Goal: Task Accomplishment & Management: Manage account settings

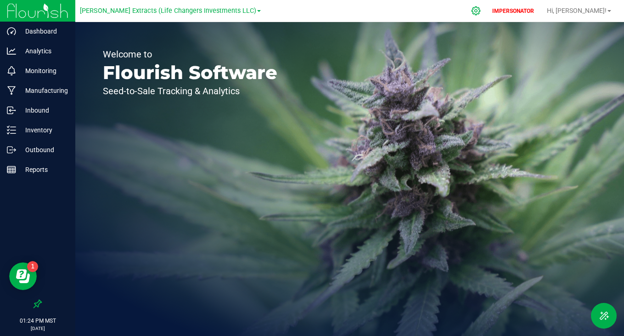
click at [481, 10] on icon at bounding box center [476, 11] width 10 height 10
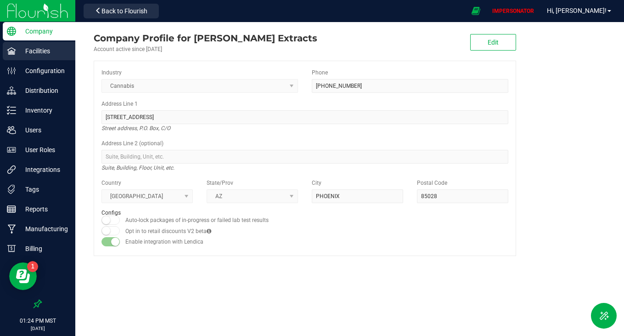
click at [40, 52] on p "Facilities" at bounding box center [43, 50] width 55 height 11
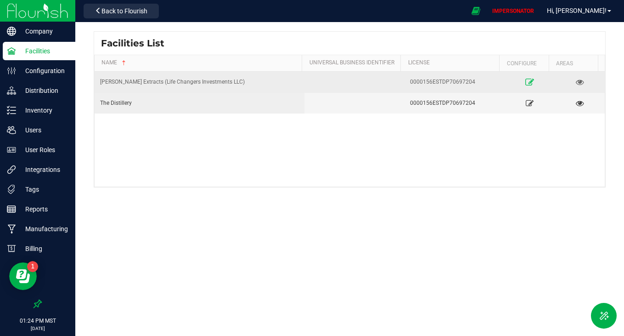
click at [528, 75] on link at bounding box center [529, 81] width 43 height 15
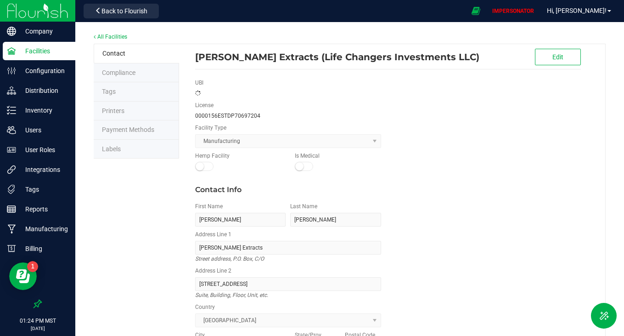
click at [145, 152] on li "Labels" at bounding box center [136, 149] width 85 height 19
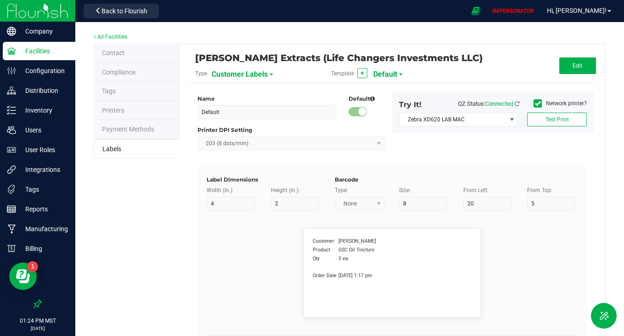
click at [238, 73] on span "Customer Labels" at bounding box center [240, 75] width 56 height 16
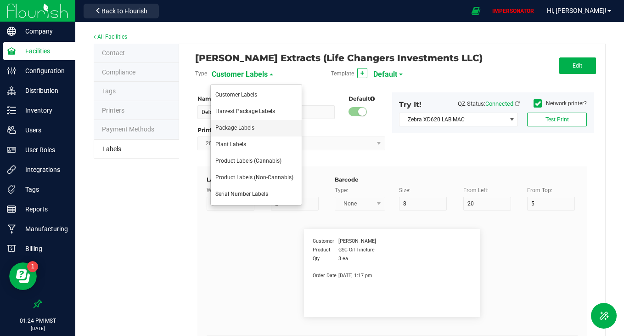
click at [231, 131] on li "Package Labels" at bounding box center [256, 128] width 91 height 17
type input "DEAFAULT TAGS"
type input "5"
type input "60"
type input "45"
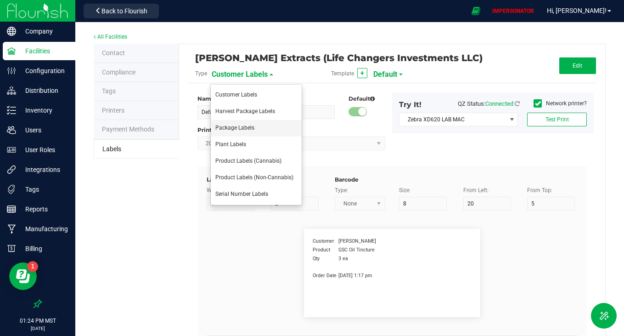
type input "Package ID"
type input "25"
type input "10"
type input "CADMODS-20200420-096"
type input "SKU Name"
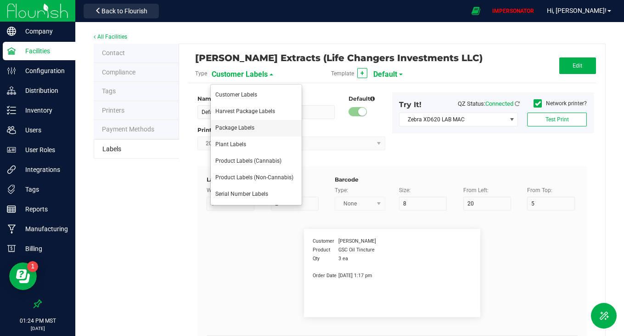
type input "25"
type input "10"
type input "Gelato Pen"
type input "Strain"
type input "25"
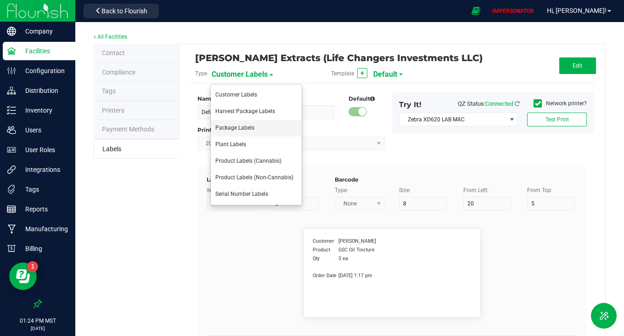
type input "10"
type input "Gelato"
type input "Amount"
type input "25"
type input "10"
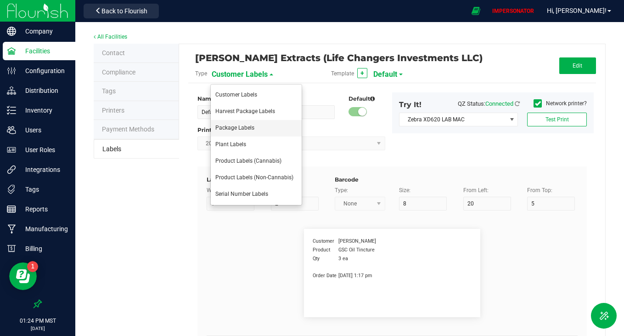
type input "44 ea"
type input "Package Date"
type input "25"
type input "10"
type input "[DATE] 10:14pm"
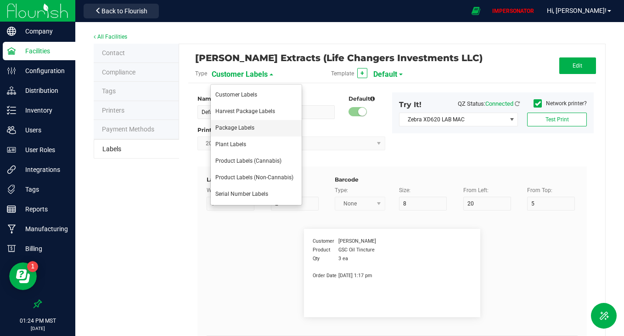
type input "Batch Number"
type input "25"
type input "10"
type input "30"
type input "LOT918234"
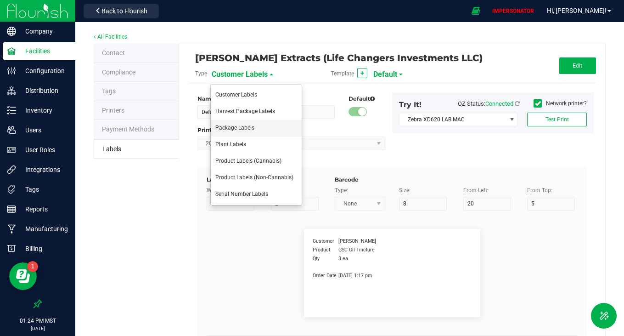
type input "Cultivated by"
type input "25"
type input "10"
type input "35"
type input "Ref Field 1 Value"
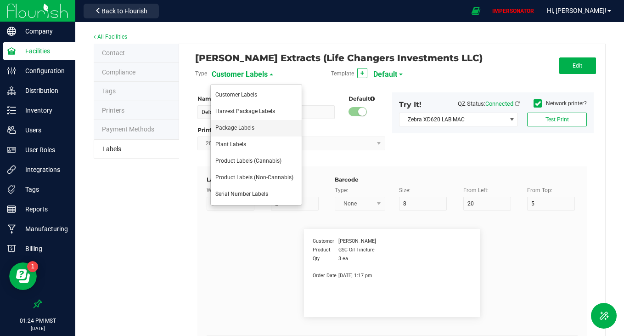
type input "Location"
type input "25"
type input "10"
type input "50"
type input "40"
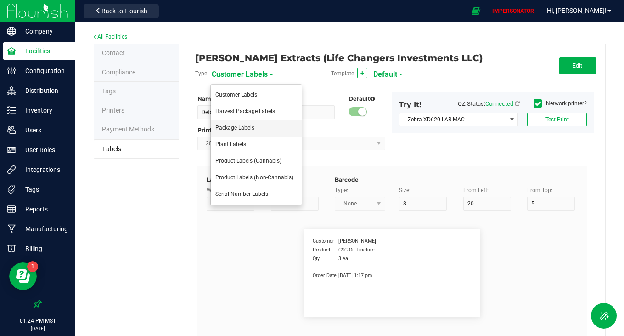
type input "Ref Field 2 Value"
type input "Ref Field 3"
type input "25"
type input "10"
type input "35"
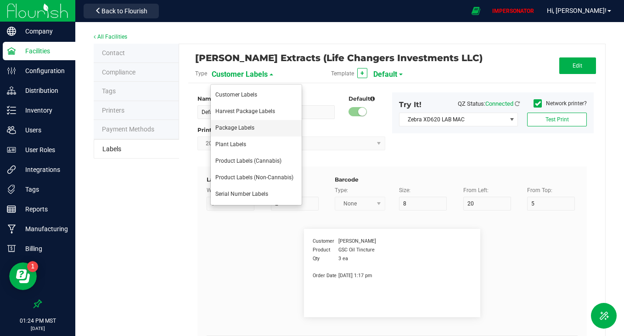
type input "Ref Field 3 Value"
type input "THC %"
type input "25"
type input "10"
type input "40"
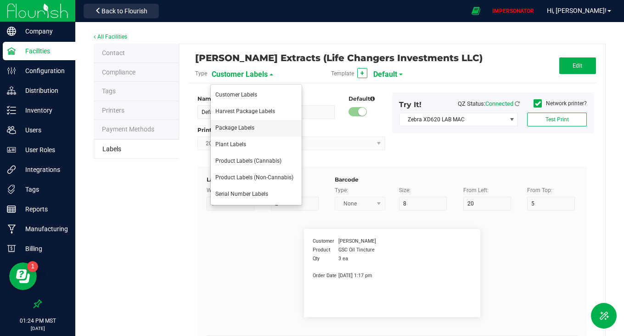
type input "10.5%"
type input "CBD %"
type input "25"
type input "10"
type input "45"
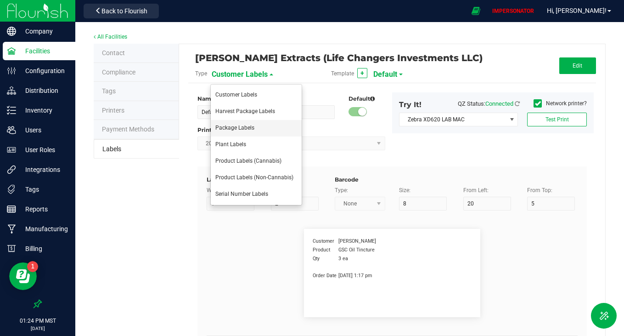
type input "10.5%"
type input "Feel"
type input "25"
type input "10"
type input "35"
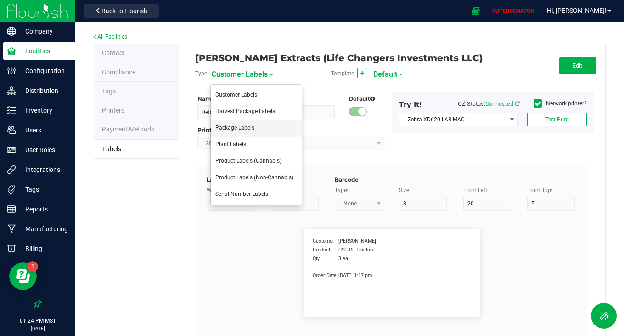
type input "Relaxed"
type input "MMJ Used"
type input "25"
type input "10"
type input "35"
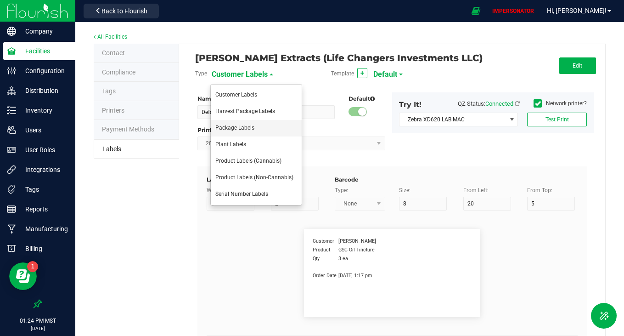
type input "25.73 g"
type input "TAC %"
type input "25"
type input "10"
type input "50"
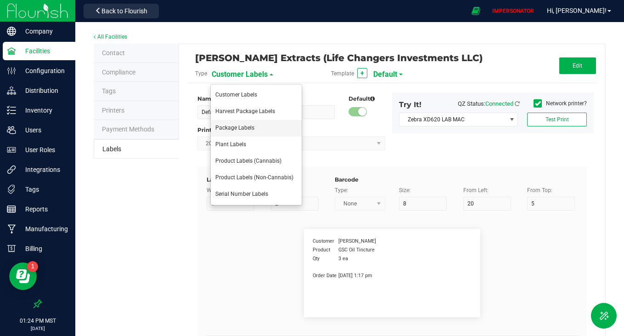
type input "34.72"
type input "THCA %"
type input "25"
type input "10"
type input "35"
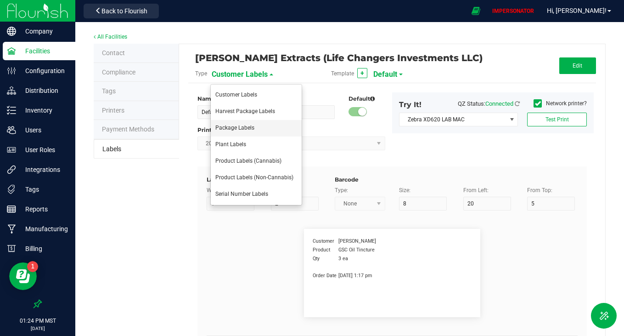
type input "4.19"
type input "CBDA %"
type input "25"
type input "10"
type input "35"
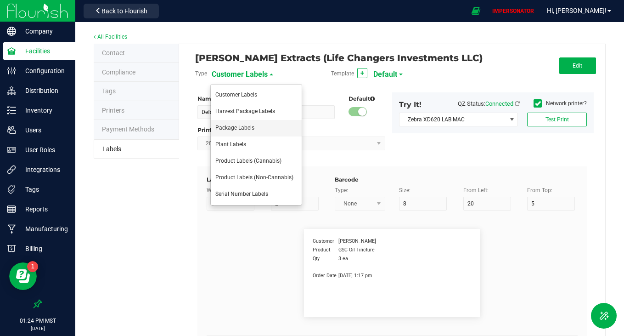
type input "1.91"
type input "CBG %"
type input "25"
type input "10"
type input "35"
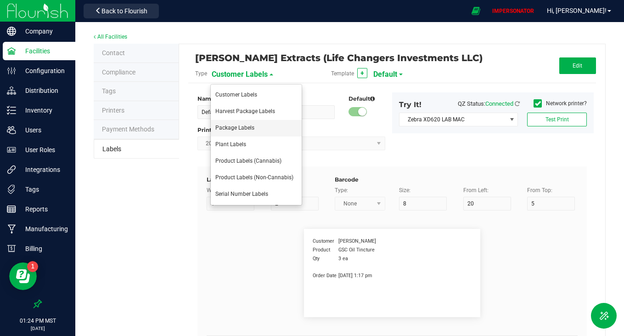
type input "1.24"
type input "CBN %"
type input "25"
type input "10"
type input "35"
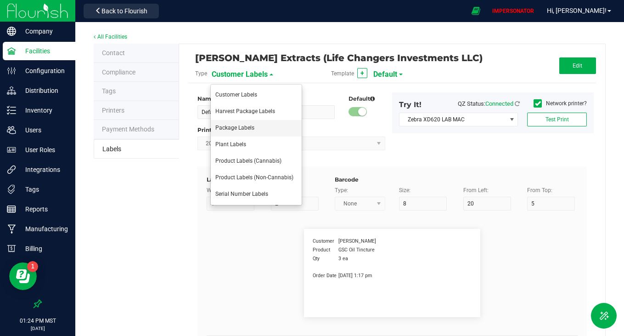
type input "2.91"
type input "Moisture %"
type input "25"
type input "10"
type input "35"
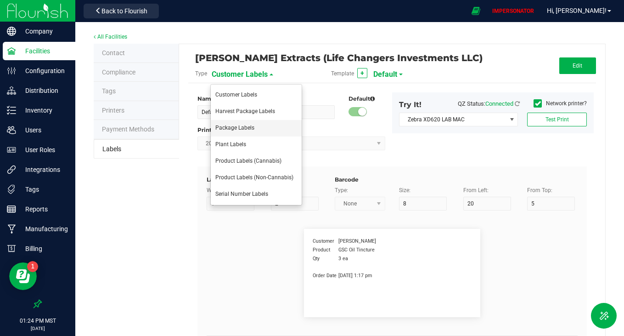
type input "8.40 %"
type input "SKU"
type input "25"
type input "10"
type input "42P017"
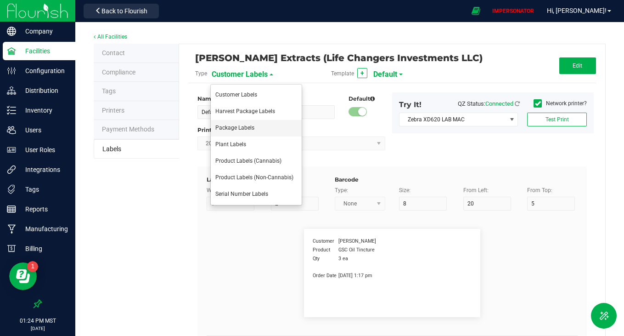
type input "Item Ref Field 1"
type input "25"
type input "10"
type input "35"
type input "Item Ref Field 1 Value"
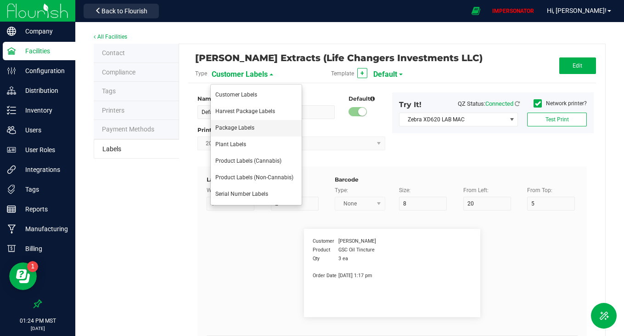
type input "Item Ref Field 2"
type input "25"
type input "10"
type input "35"
type input "Item Ref Field 2 Value"
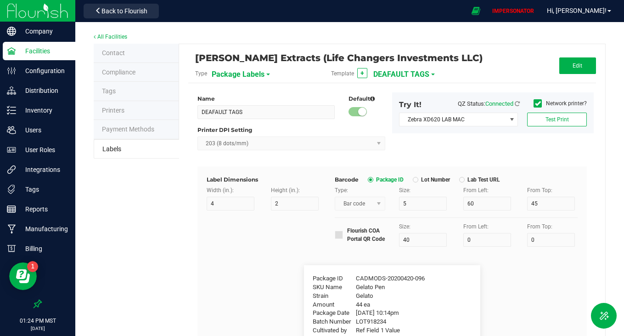
click at [392, 73] on span "DEAFAULT TAGS" at bounding box center [401, 75] width 56 height 16
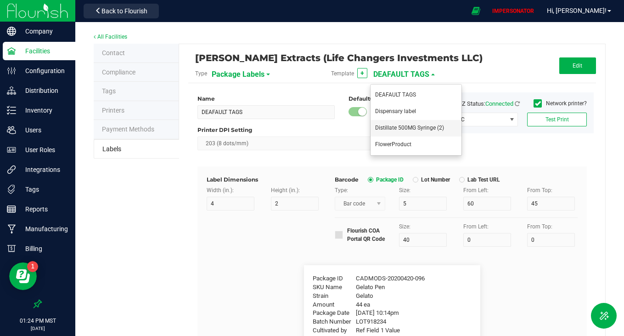
click at [397, 123] on li "Distillate 500MG Syringe (2)" at bounding box center [415, 128] width 91 height 17
type input "Distillate 500MG Syringe (2)"
type input "8"
type input "5"
type input "50"
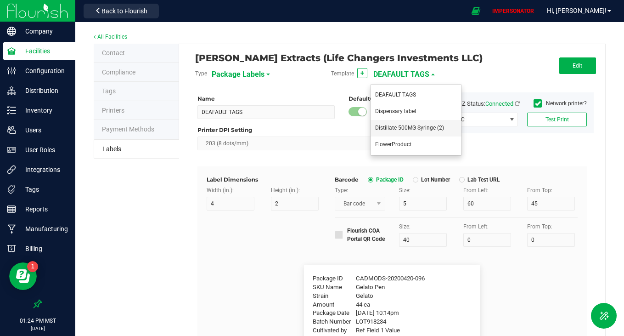
type input "6"
type input "0"
type input "TR3AFF910-149140"
type input "Item Name"
type input "6"
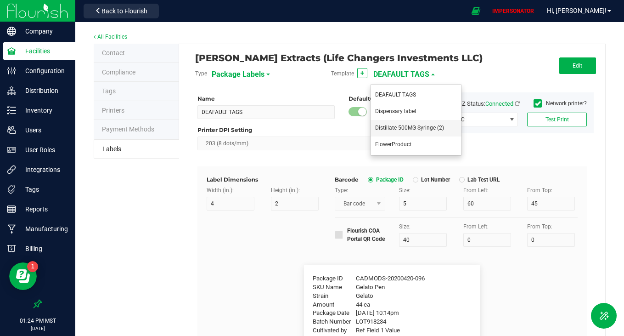
type input "3"
type input "6"
type input "Qty"
type input "6"
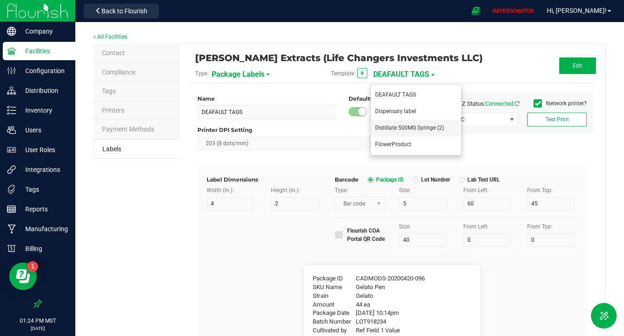
type input "21"
type input "Harvest Date"
type input "6"
type input "9"
type input "6"
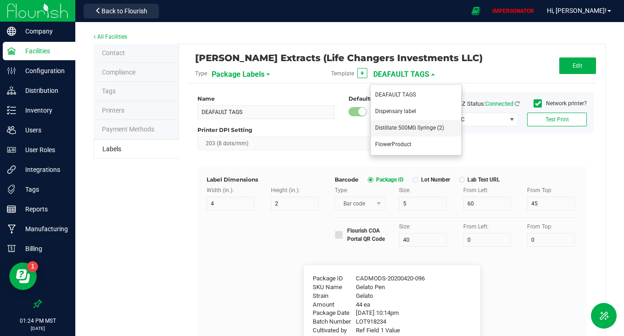
type input "12"
type input "Ingredients"
type input "6"
type input "40"
type input "Natural terpenes added. Cal, Mag, [GEOGRAPHIC_DATA]"
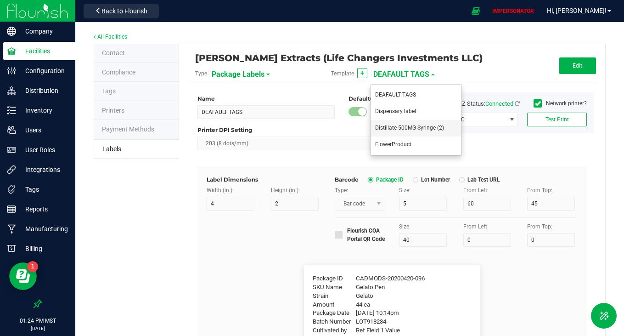
type input "Ref Field 2"
type input "5"
type input "35"
type input "6"
type input "15"
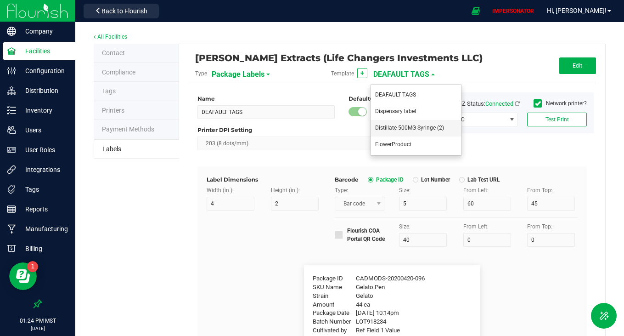
type input "6"
type input "18"
type input "Amount"
type input "40"
type input "Example"
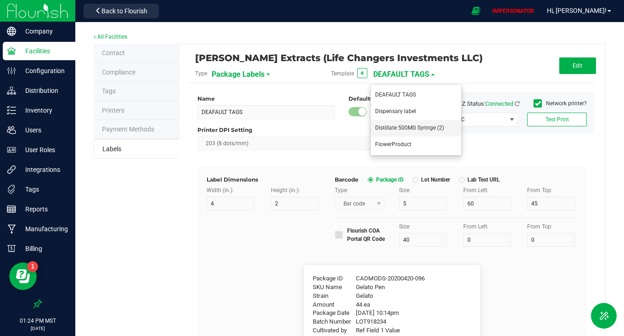
type input "10"
type input "Editable text field"
type input "Example"
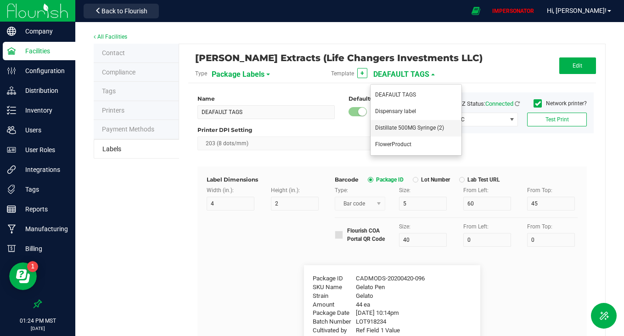
type input "10"
type input "Editable text field"
type input "Example"
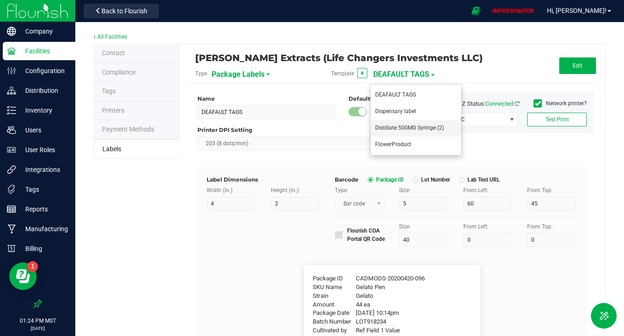
type input "10"
type input "Editable text field"
type input "Example"
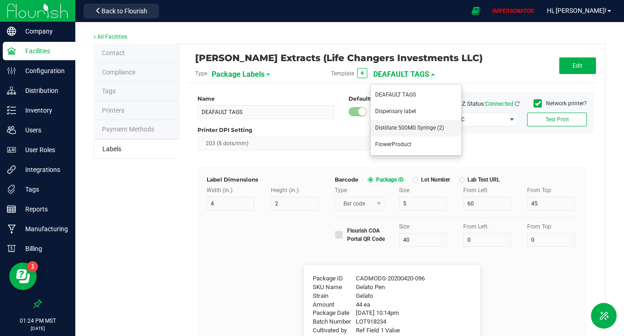
type input "10"
type input "Editable text field"
type input "MMJ Used"
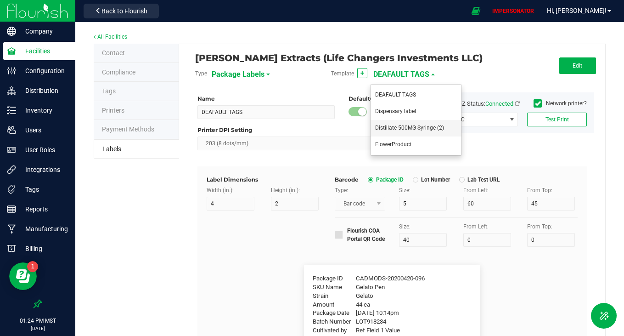
type input "6"
type input "24"
type input ".5g"
type input "MMJ Used"
type input "25.73 g"
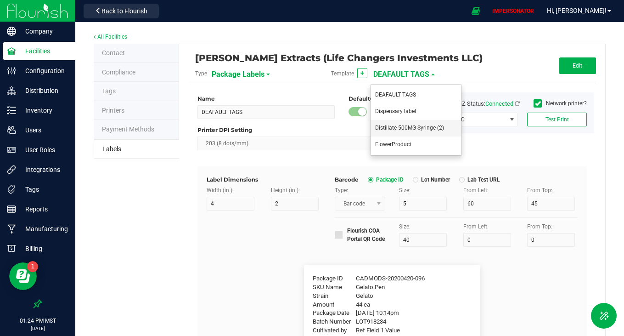
type input "10"
type input "Editable text field"
type input "Moisture %"
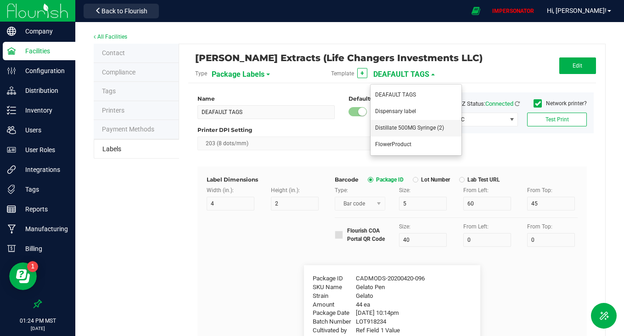
type input "8.40 %"
type input "Strain Description"
type input "Pineapple, Molasses, Napalm"
type input "Strain Type"
type input "Indica"
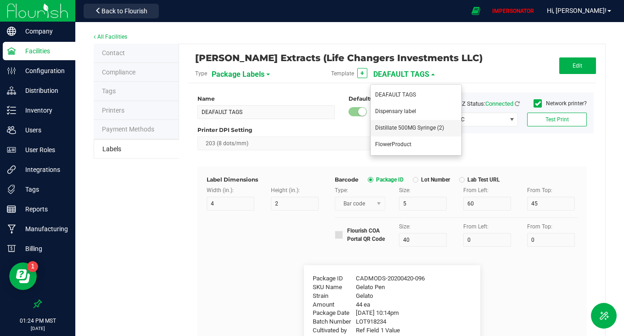
type input "Order ID"
type input "35"
type input "00256420"
type input "Brand"
type input "Cannabis Co."
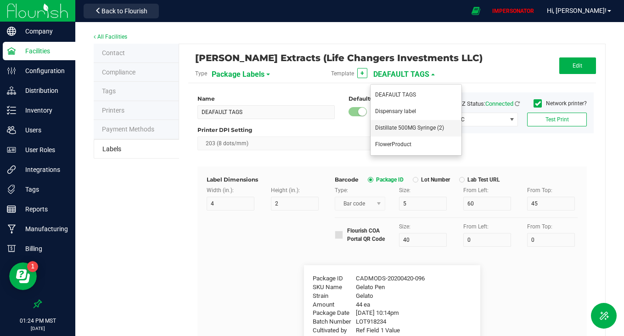
type input "Product Line"
type input "Dry Buds"
type input "Extraction"
type input "[MEDICAL_DATA]"
type input "Unit Weight"
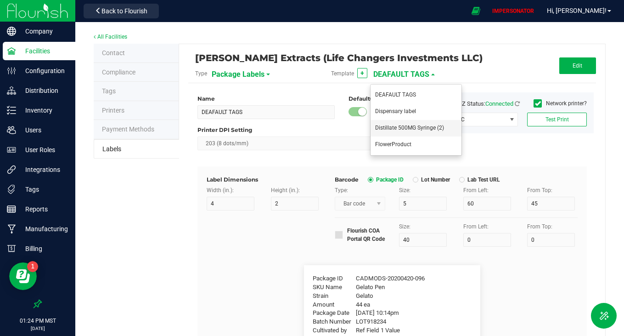
type input "3.5 g"
type input "Unit Weight (Ounces)"
type input "1.0 oz"
type input "Unit Volume"
type input "100 ml"
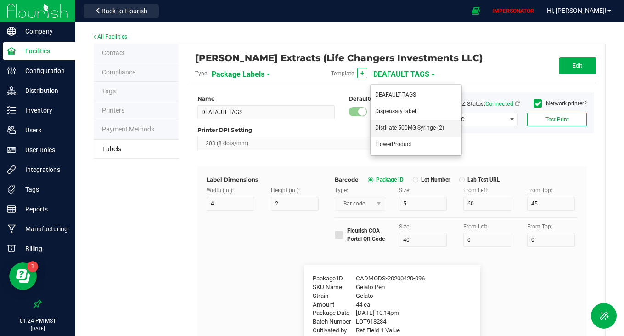
type input "Unit Price"
type input "Total Price"
type input "$49.99"
type input "Use By Date"
type input "Production Date"
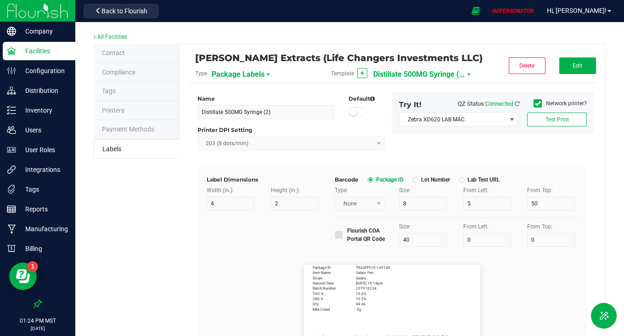
click at [407, 69] on span "Distillate 500MG Syringe (2)" at bounding box center [419, 75] width 92 height 16
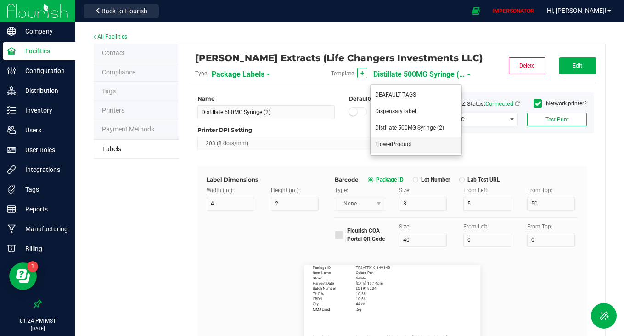
click at [397, 141] on span "FlowerProduct" at bounding box center [393, 144] width 36 height 6
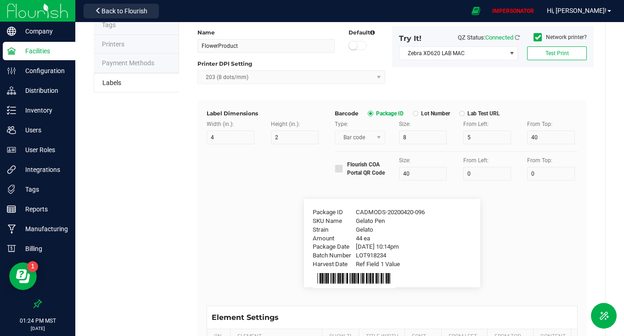
scroll to position [21, 0]
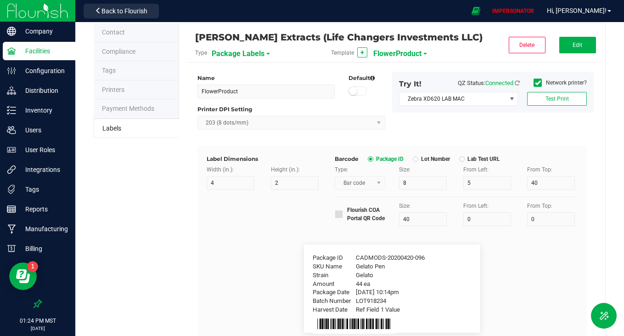
click at [399, 55] on span "FlowerProduct" at bounding box center [397, 54] width 48 height 16
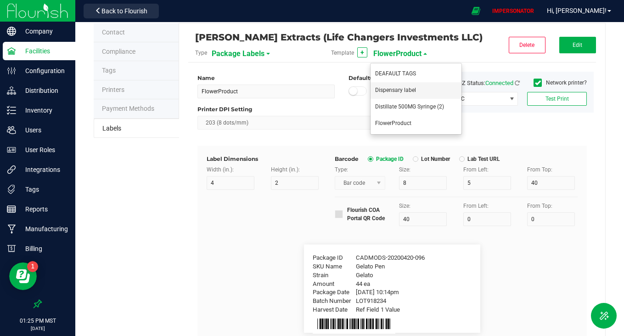
click at [398, 89] on span "Dispensary label" at bounding box center [395, 90] width 41 height 6
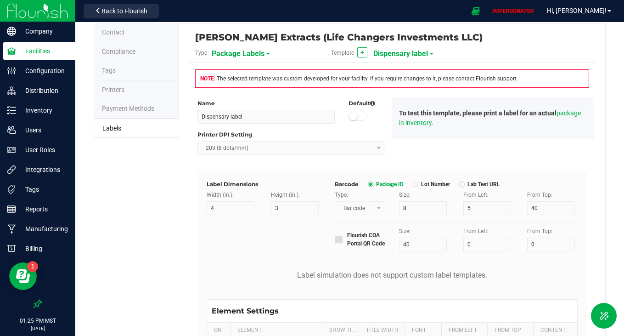
click at [398, 50] on span "Dispensary label" at bounding box center [400, 54] width 55 height 16
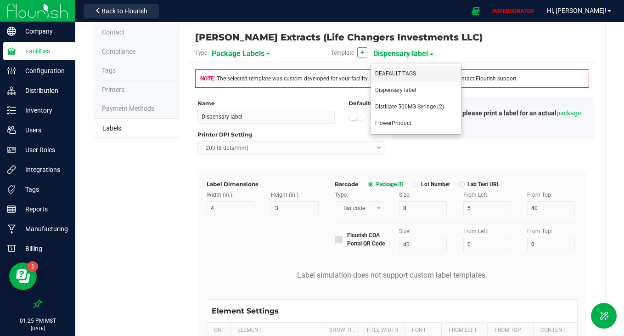
click at [407, 73] on span "DEAFAULT TAGS" at bounding box center [395, 73] width 41 height 6
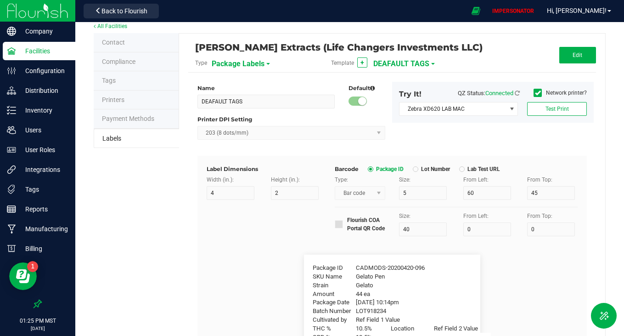
scroll to position [6, 0]
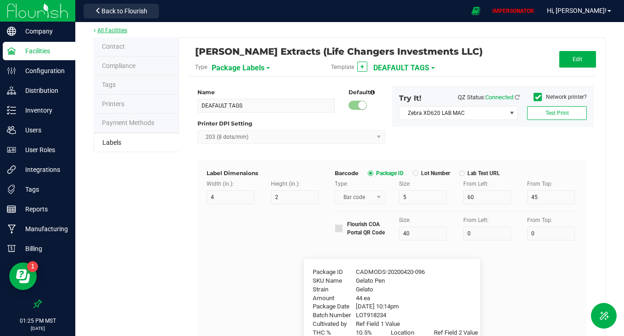
click at [114, 28] on link "All Facilities" at bounding box center [111, 30] width 34 height 6
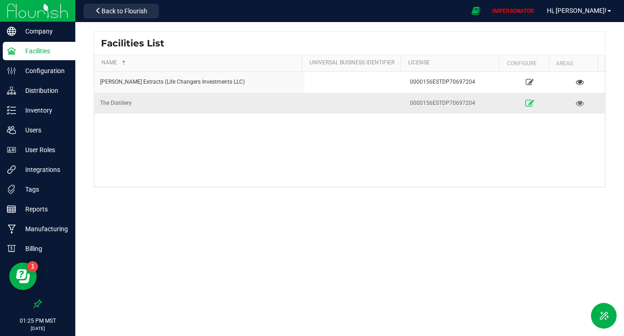
click at [525, 104] on icon at bounding box center [529, 103] width 9 height 6
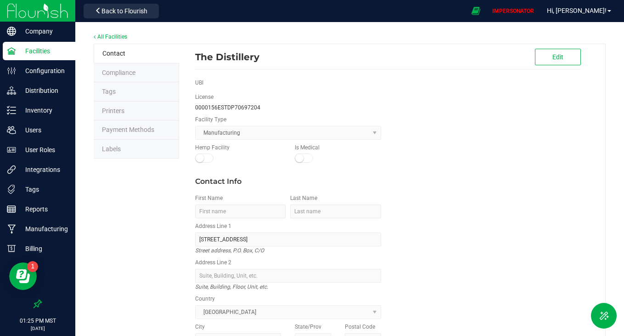
click at [123, 152] on li "Labels" at bounding box center [136, 149] width 85 height 19
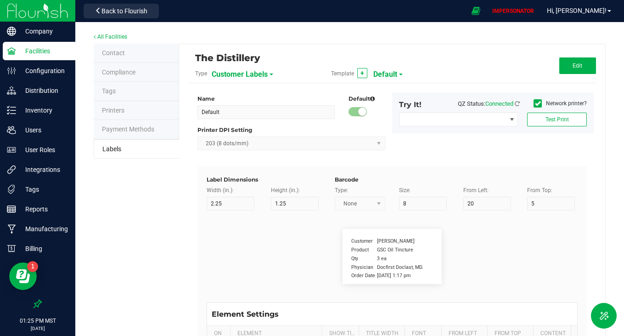
click at [252, 76] on span "Customer Labels" at bounding box center [240, 75] width 56 height 16
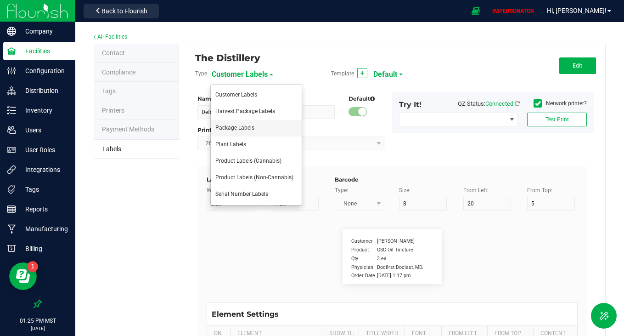
click at [242, 126] on span "Package Labels" at bounding box center [234, 127] width 39 height 6
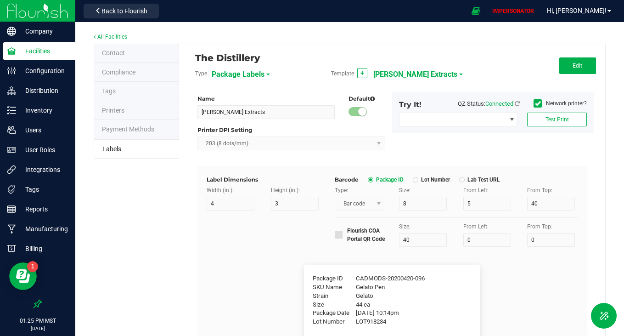
click at [389, 73] on span "[PERSON_NAME] Extracts" at bounding box center [415, 75] width 84 height 16
click at [473, 58] on div "Edit" at bounding box center [528, 65] width 136 height 17
click at [394, 73] on span "[PERSON_NAME] Extracts" at bounding box center [415, 75] width 84 height 16
click at [398, 95] on li "Distillery" at bounding box center [415, 95] width 91 height 17
